Goal: Check status: Check status

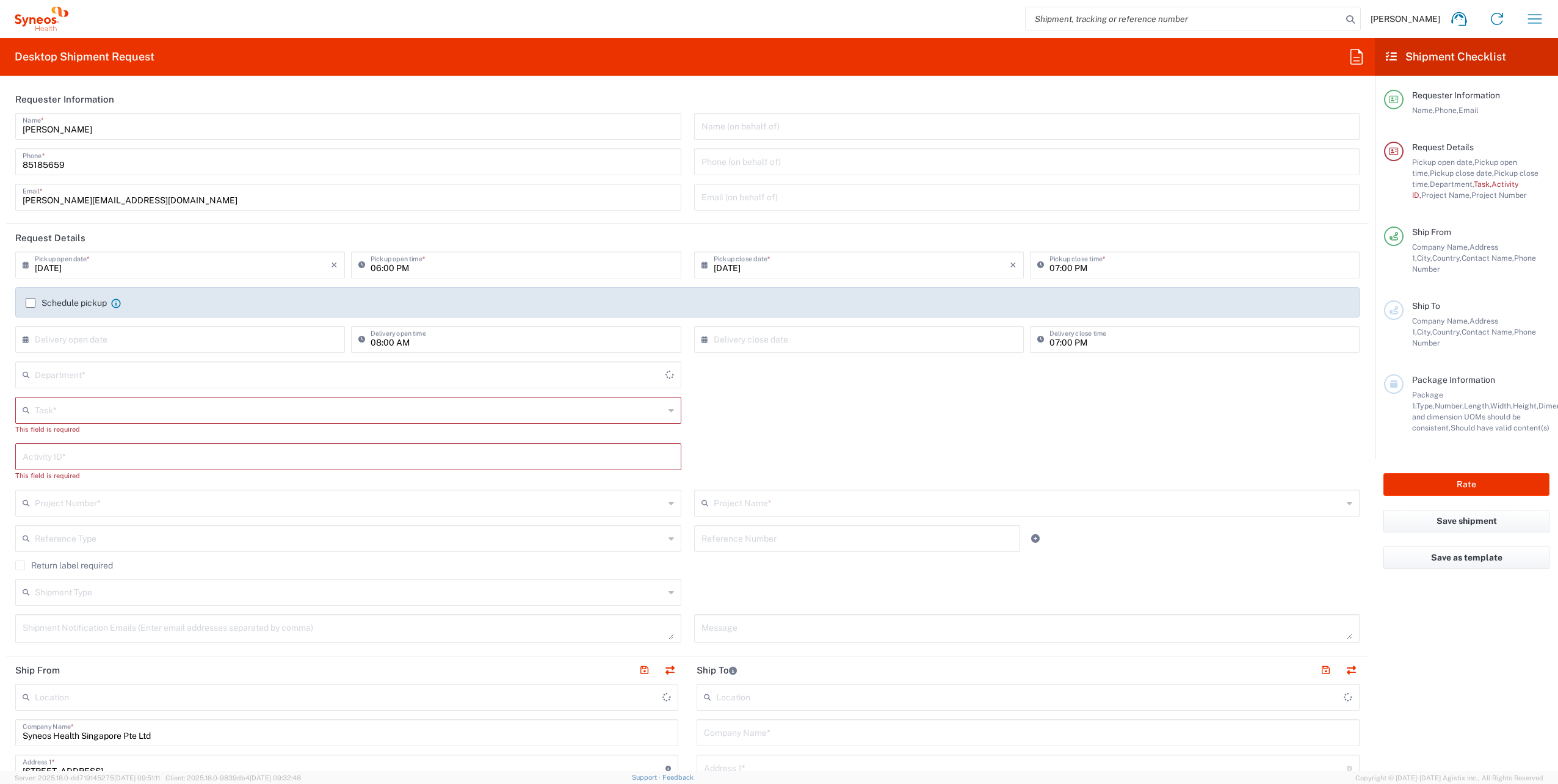
type input "4510"
type input "[GEOGRAPHIC_DATA]"
click at [1534, 18] on icon "button" at bounding box center [1535, 19] width 20 height 20
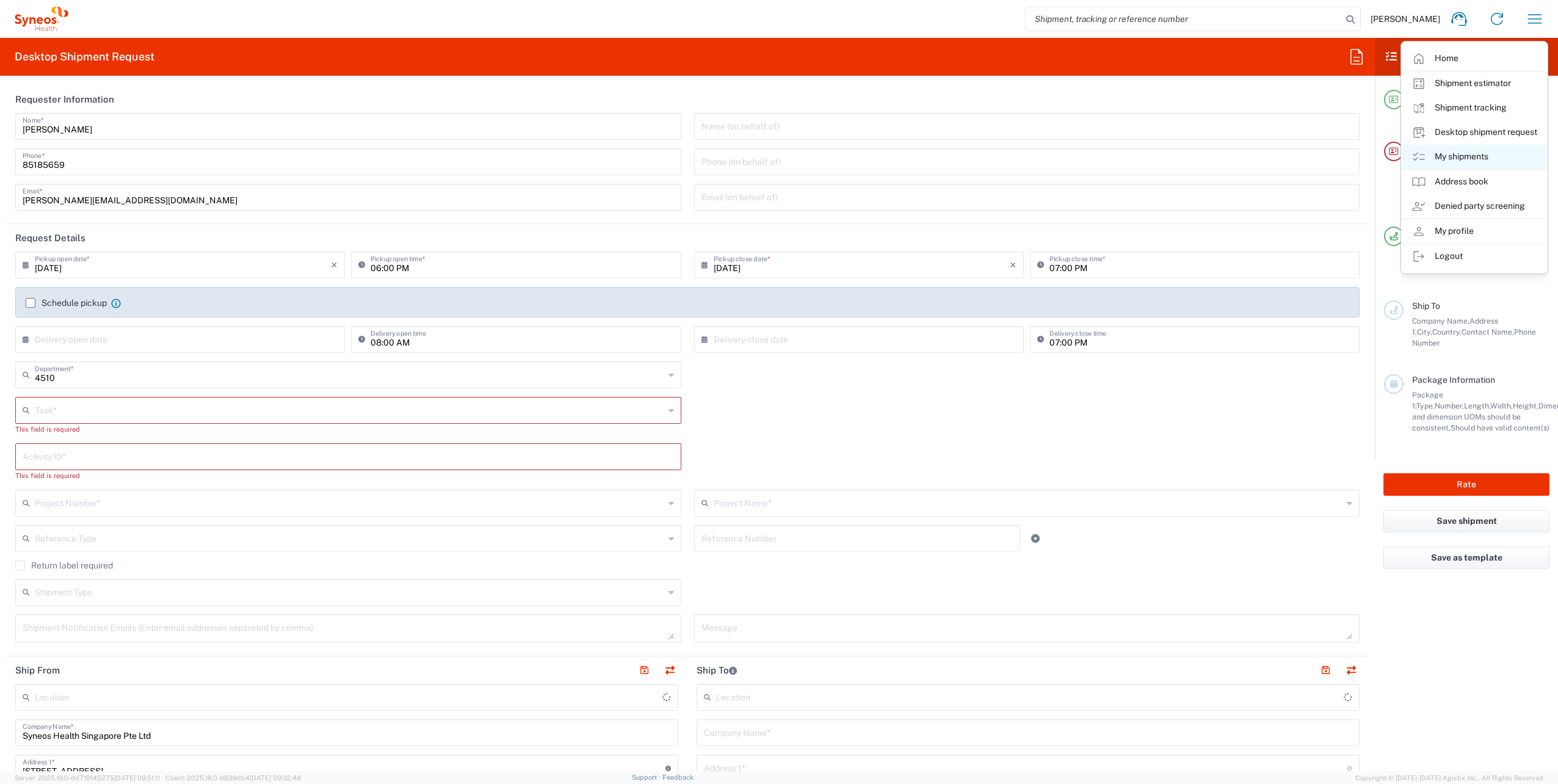
type input "Syneos Health Singapore PteLtd"
click at [1449, 157] on link "My shipments" at bounding box center [1474, 157] width 145 height 25
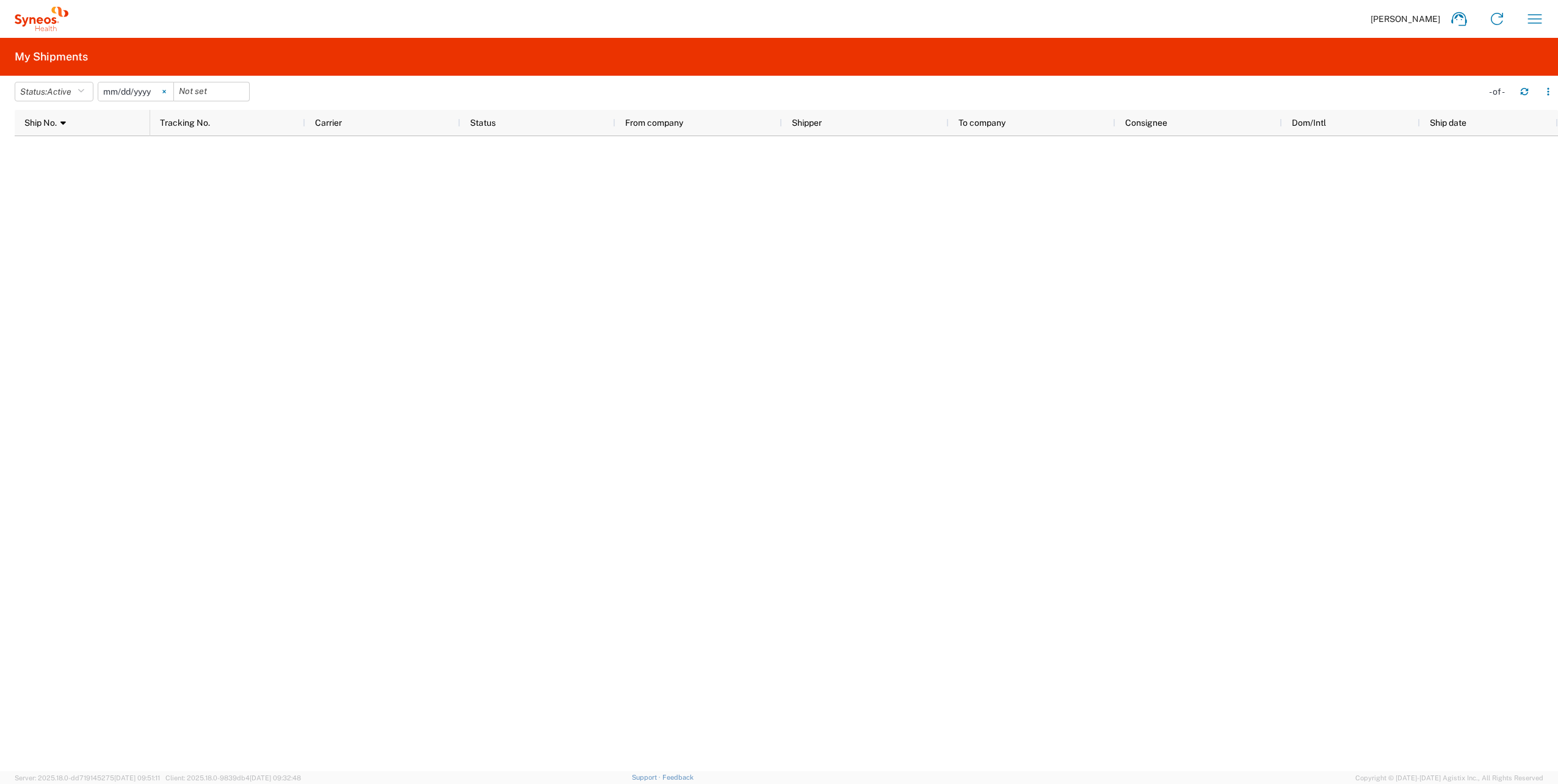
click at [166, 91] on icon at bounding box center [164, 92] width 3 height 3
click at [84, 93] on icon "button" at bounding box center [81, 91] width 7 height 8
click at [52, 155] on span "All" at bounding box center [86, 156] width 143 height 19
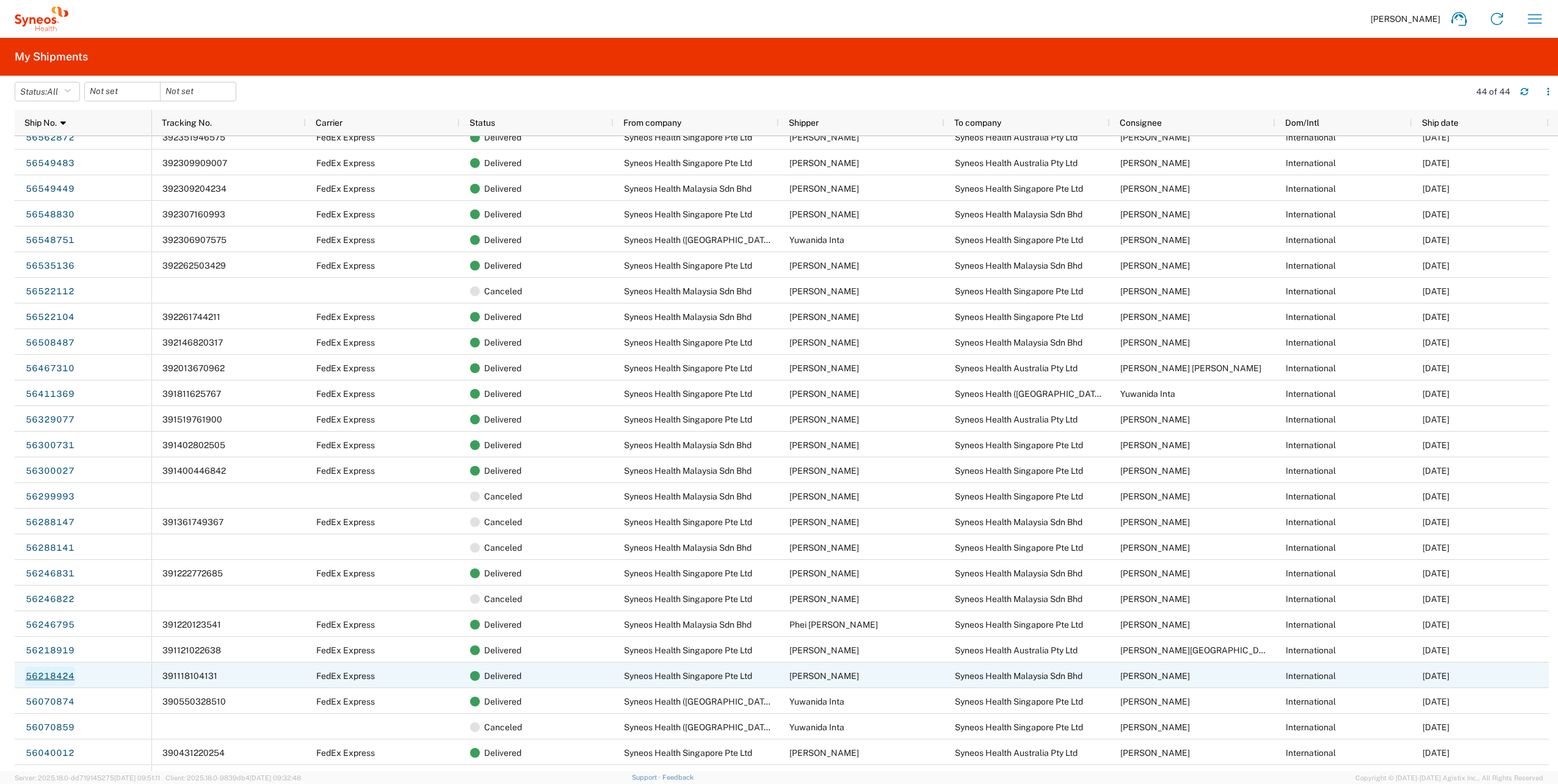
click at [58, 674] on link "56218424" at bounding box center [50, 677] width 50 height 20
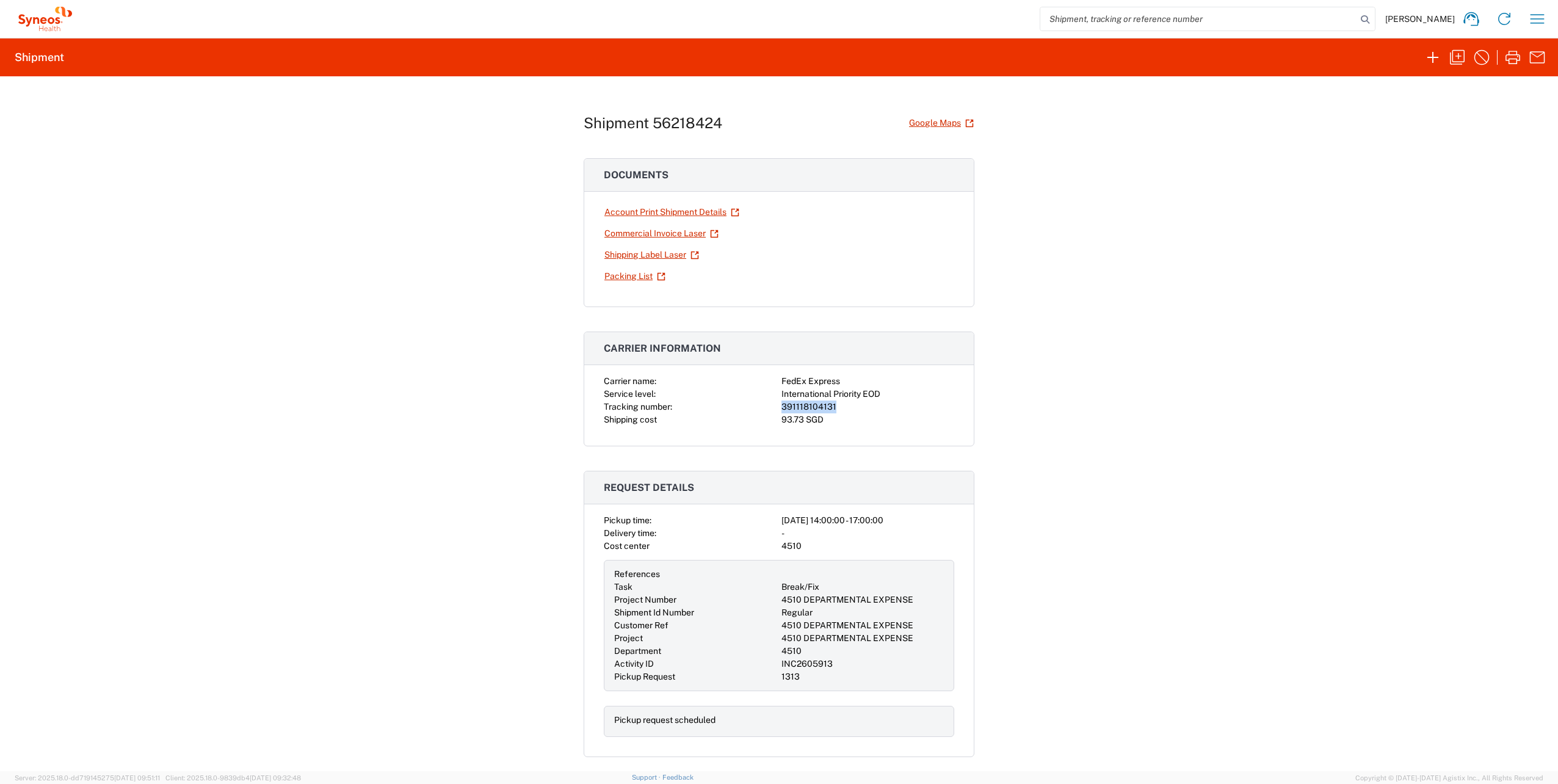
drag, startPoint x: 836, startPoint y: 401, endPoint x: 775, endPoint y: 402, distance: 61.0
click at [775, 402] on div "Carrier name: FedEx Express Service level: International Priority EOD Tracking …" at bounding box center [779, 400] width 350 height 51
copy div "391118104131"
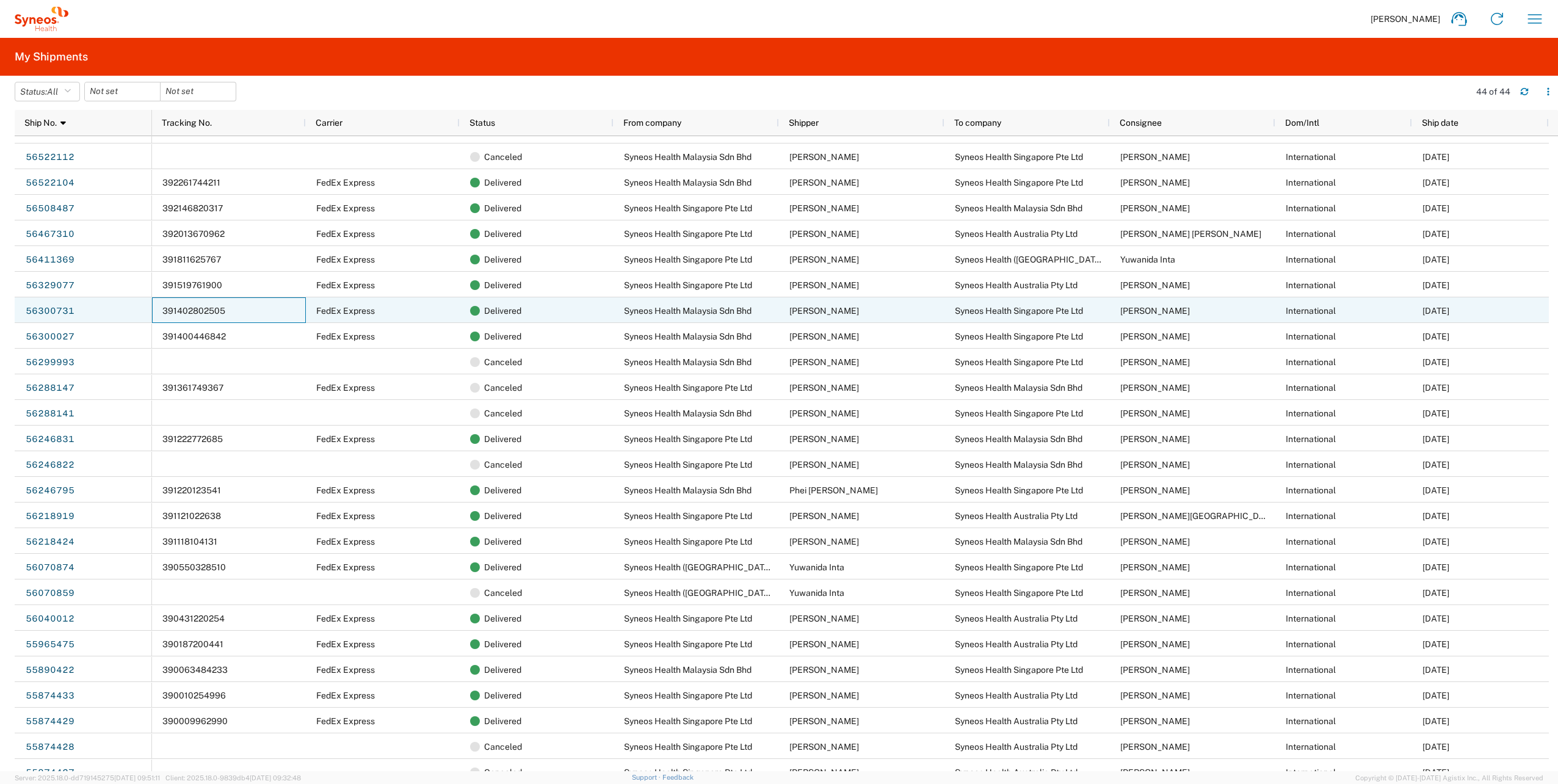
drag, startPoint x: 244, startPoint y: 310, endPoint x: 266, endPoint y: 317, distance: 23.1
click at [266, 317] on div "391402802505" at bounding box center [229, 310] width 154 height 26
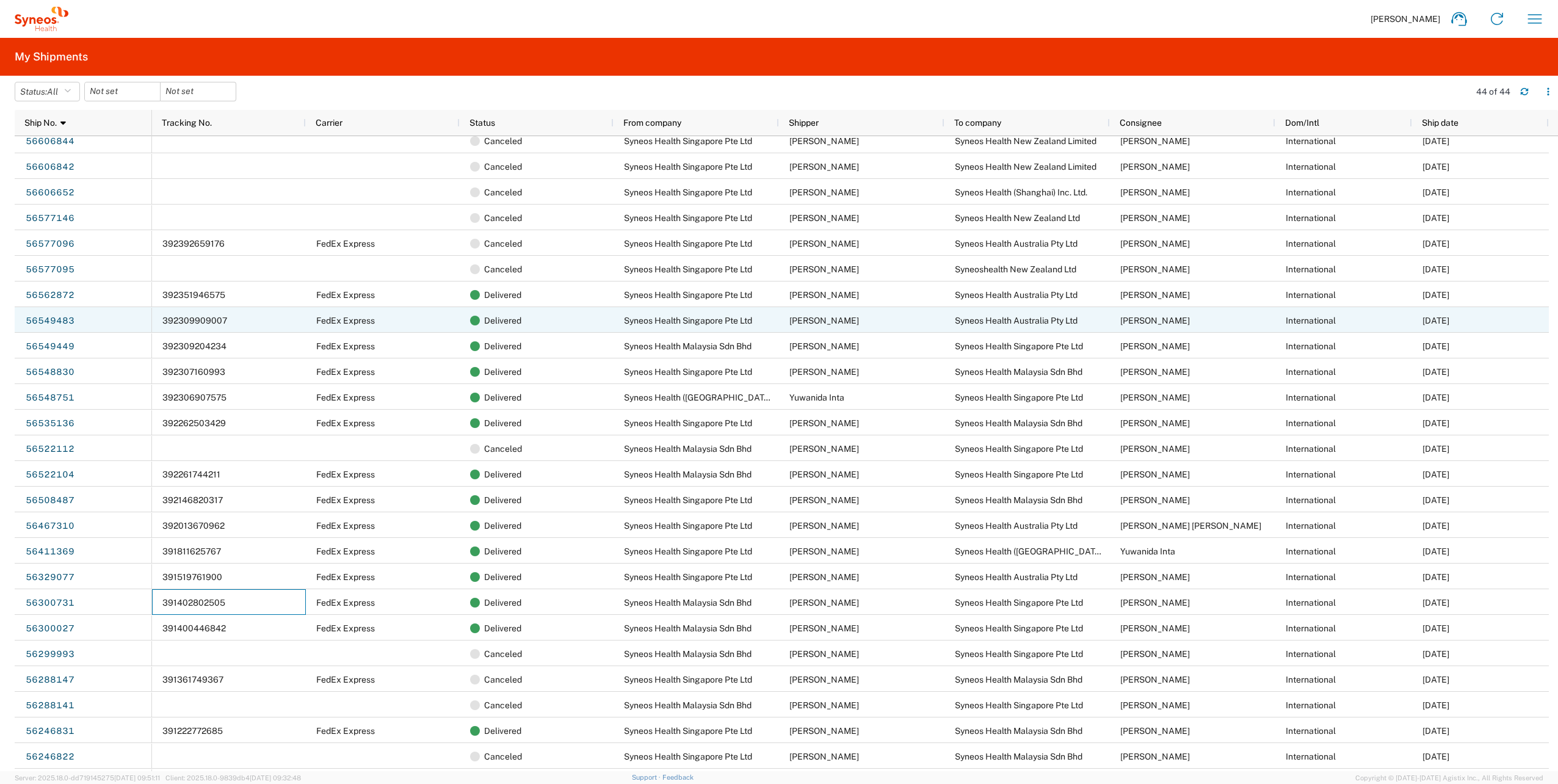
scroll to position [184, 0]
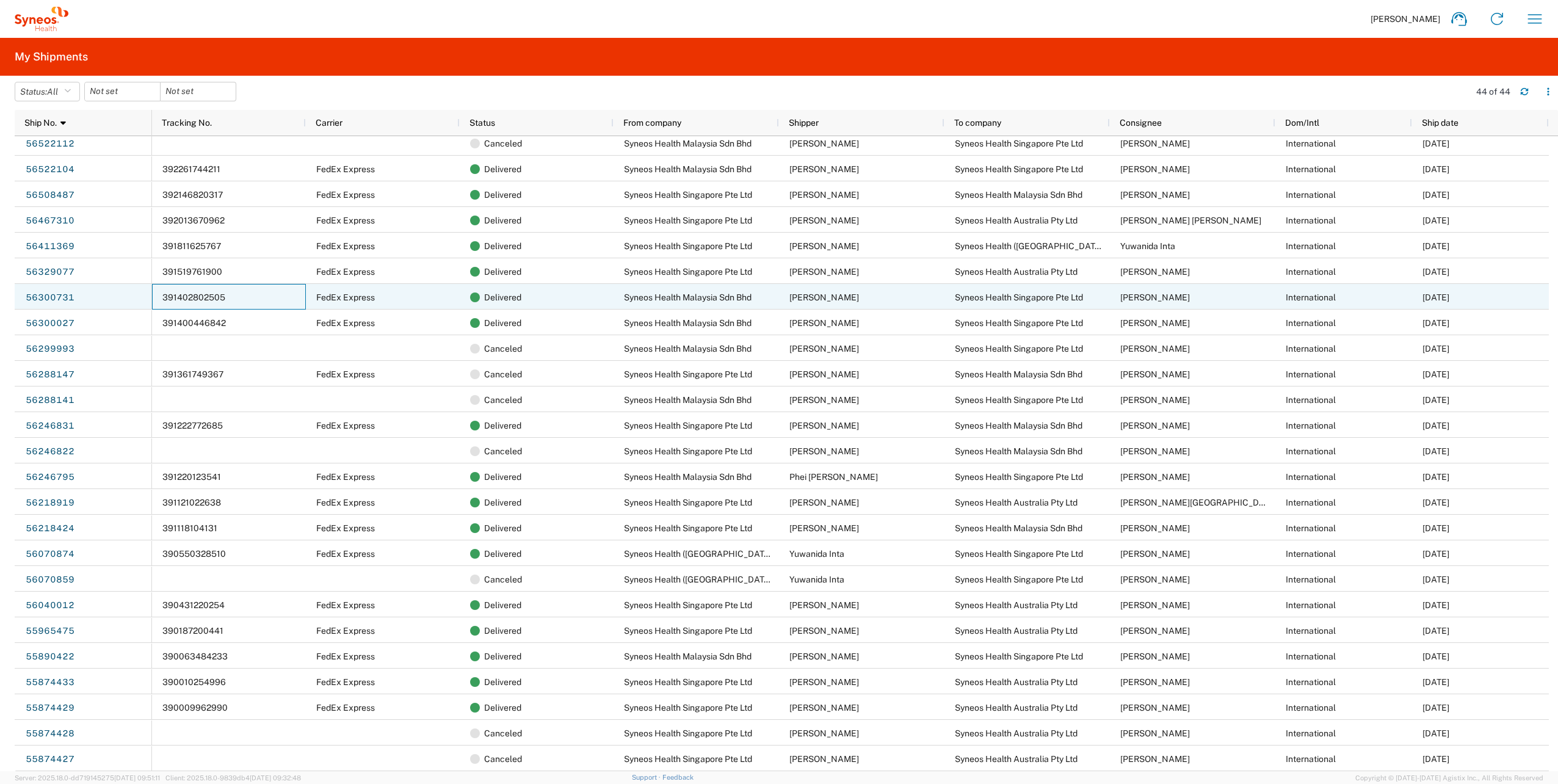
click at [256, 299] on div "391402802505" at bounding box center [229, 296] width 154 height 26
